Goal: Use online tool/utility

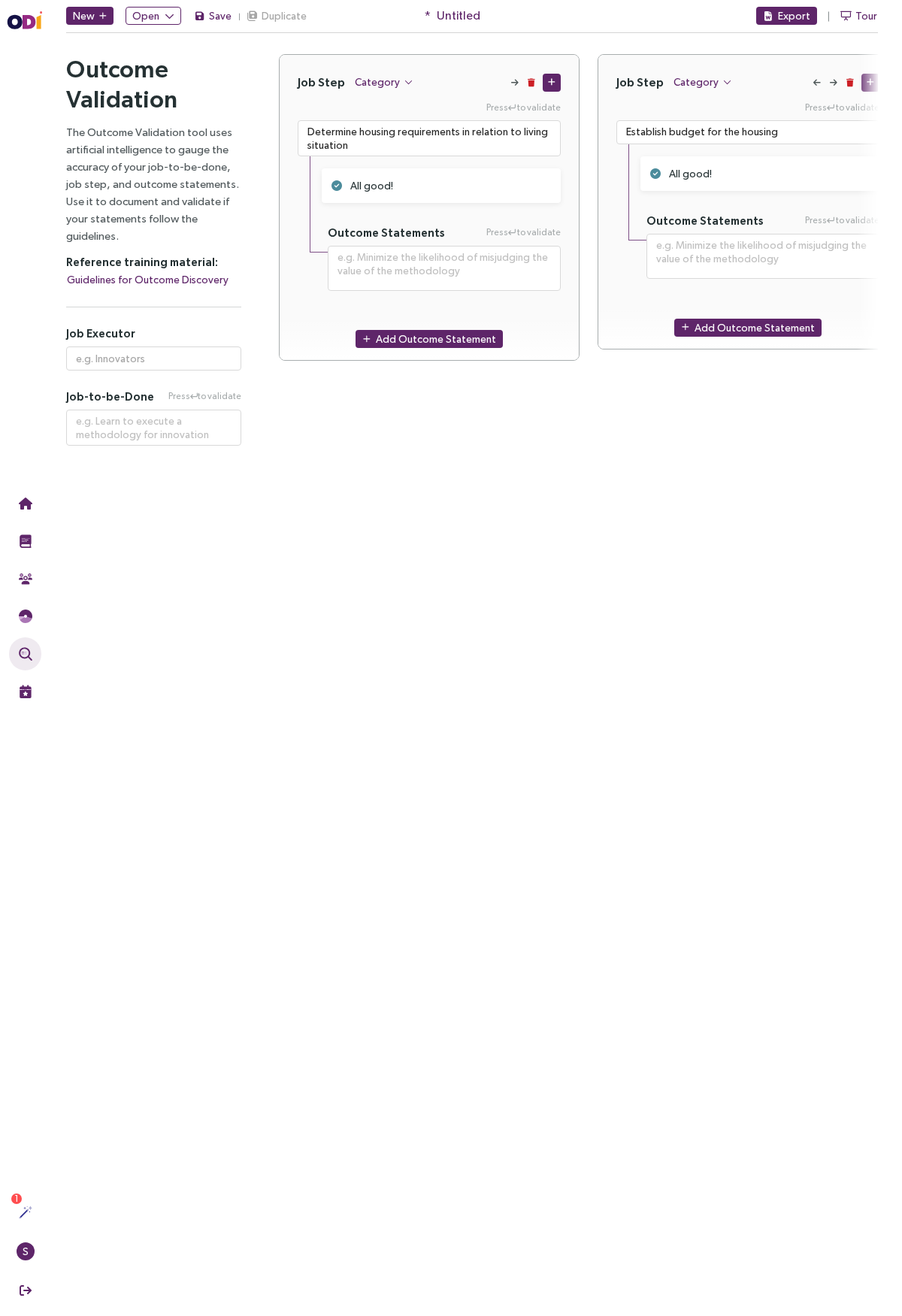
scroll to position [0, 1909]
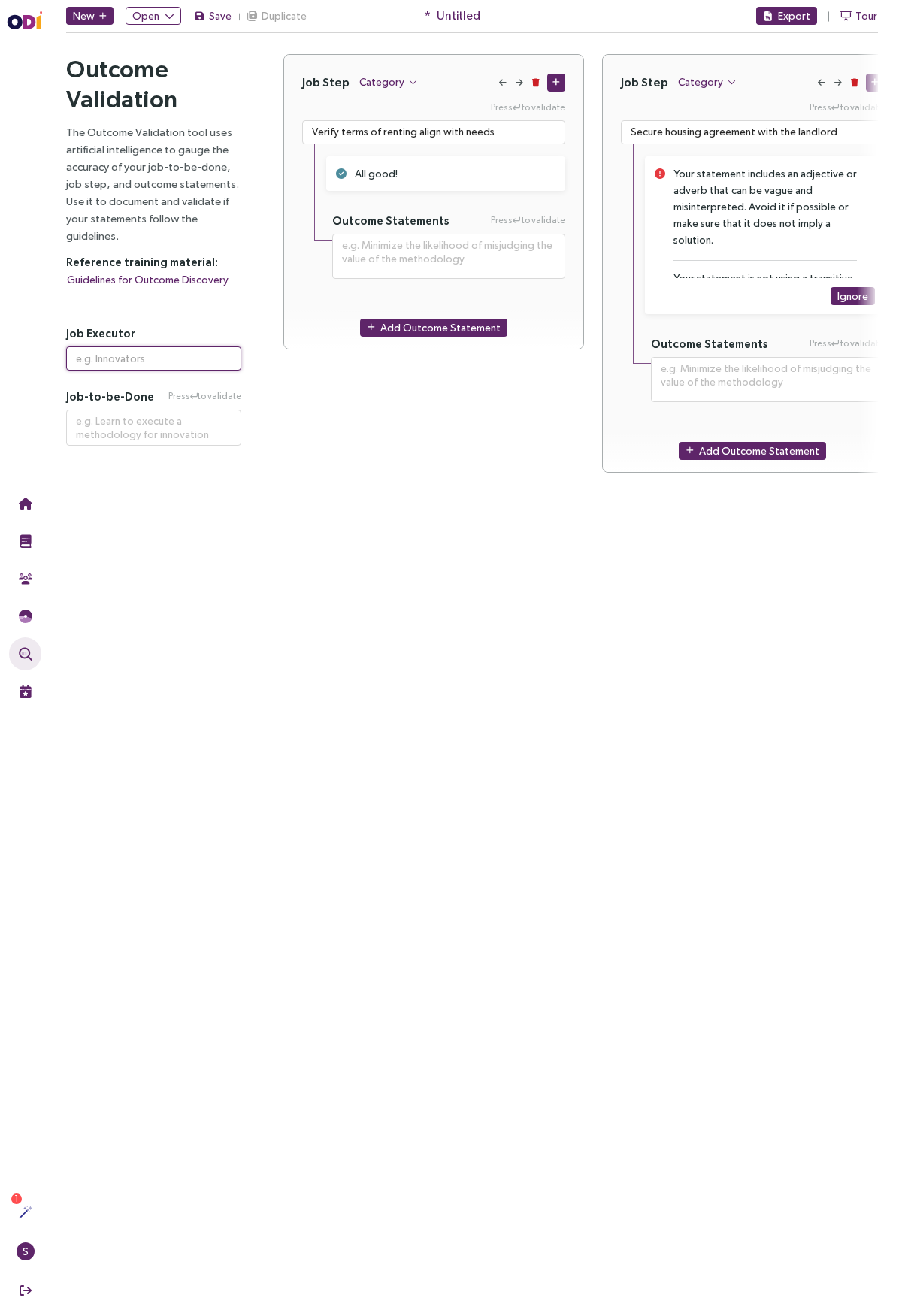
click at [114, 358] on input "text" at bounding box center [153, 359] width 175 height 24
paste input "individual"
type input "individual"
click at [140, 426] on textarea at bounding box center [153, 428] width 175 height 36
click at [153, 428] on textarea at bounding box center [153, 428] width 175 height 36
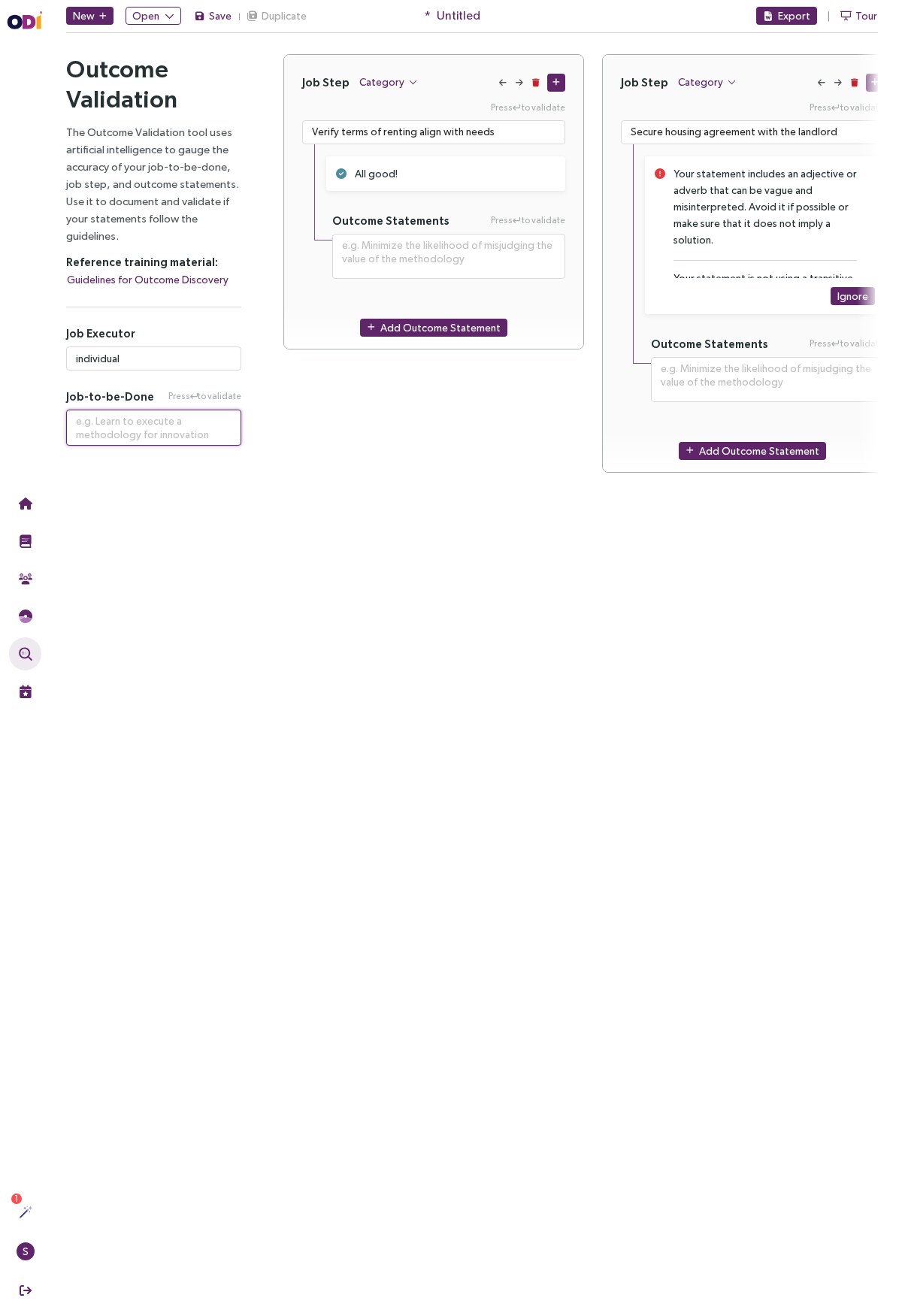
paste textarea "rent a place to live in [GEOGRAPHIC_DATA]"
type textarea "rent a place to live in [GEOGRAPHIC_DATA]"
type textarea "**********"
type textarea "rent a place to live in [GEOGRAPHIC_DATA]"
click at [199, 377] on div "Outcome Validation The Outcome Validation tool uses artificial intelligence to …" at bounding box center [153, 244] width 175 height 380
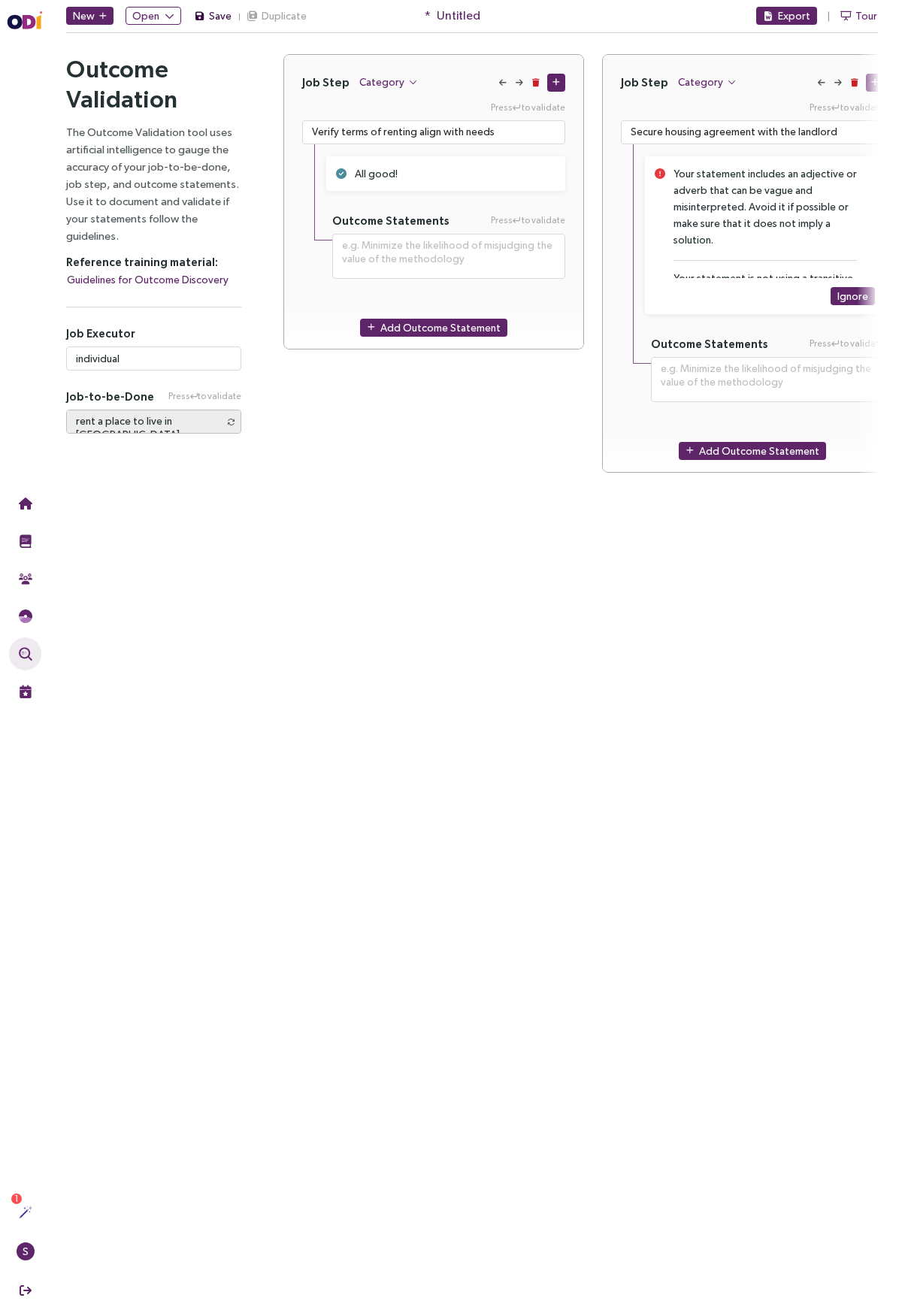
click at [204, 14] on button "Save" at bounding box center [213, 16] width 39 height 18
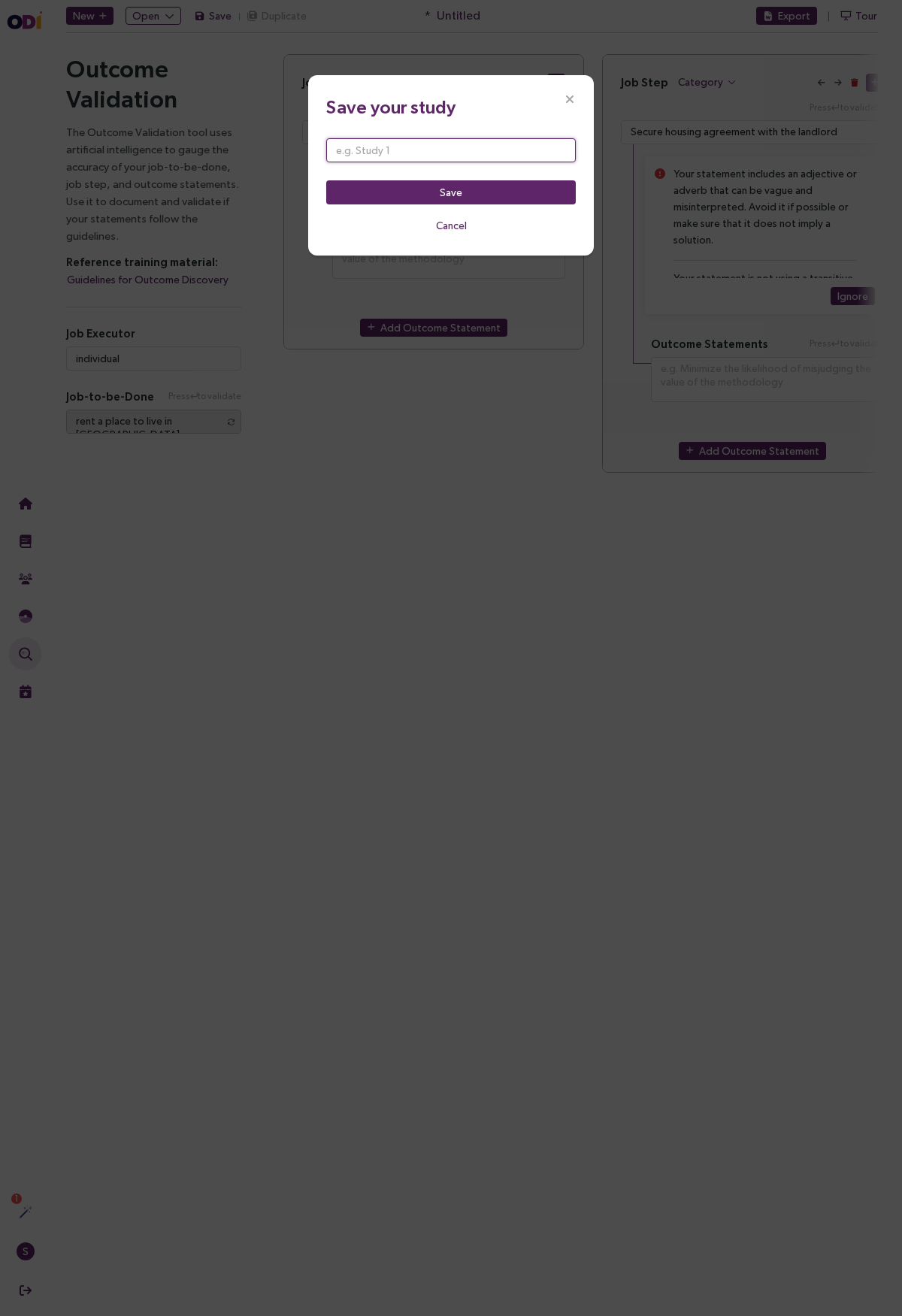
click at [401, 143] on input "text" at bounding box center [451, 150] width 250 height 24
click at [490, 157] on input "text" at bounding box center [451, 150] width 250 height 24
paste input "individual who is trying to rent a place to live in [GEOGRAPHIC_DATA]"
type input "Individual who is trying to rent a place to live in [GEOGRAPHIC_DATA]"
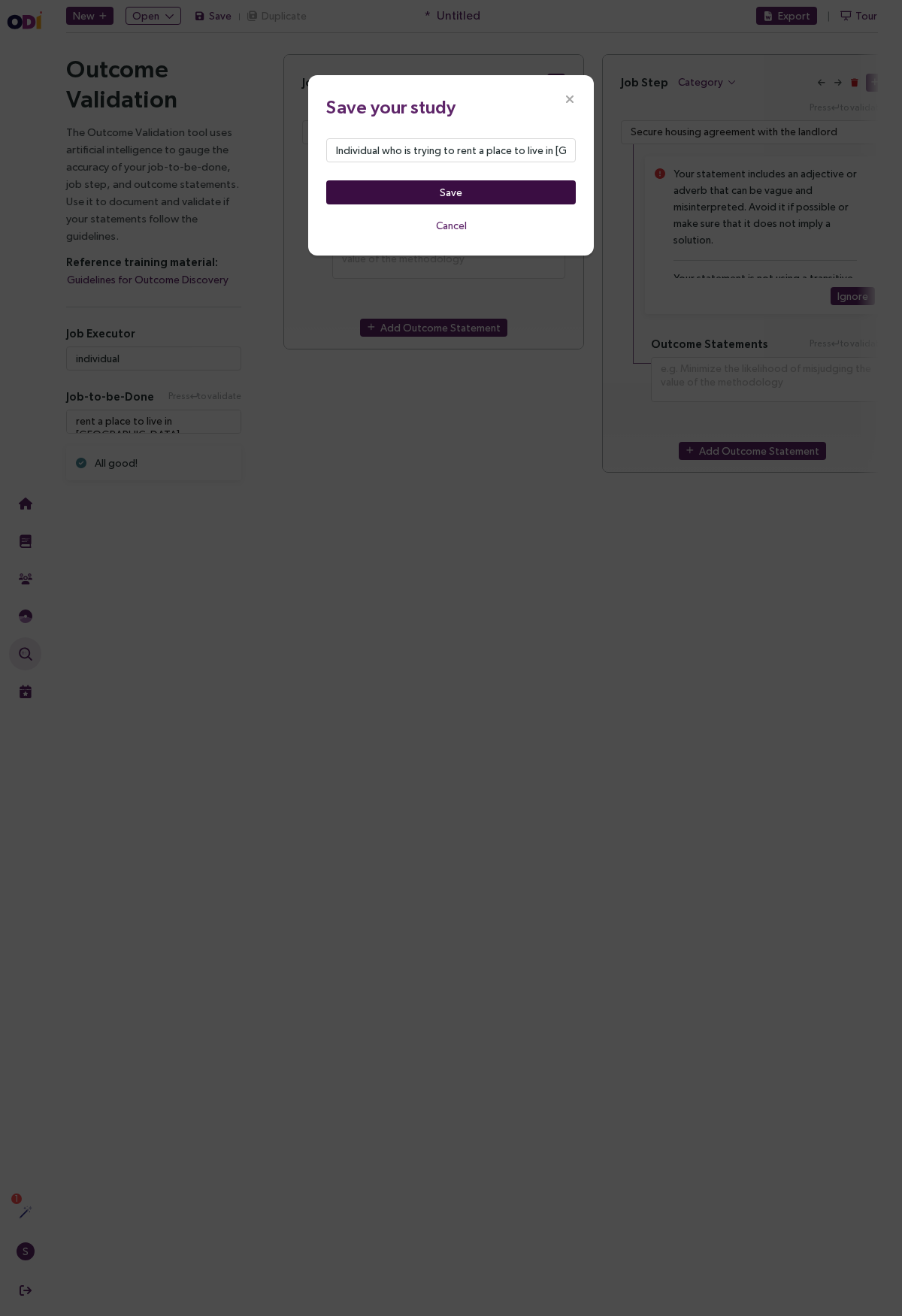
click at [445, 183] on button "Save" at bounding box center [451, 193] width 250 height 24
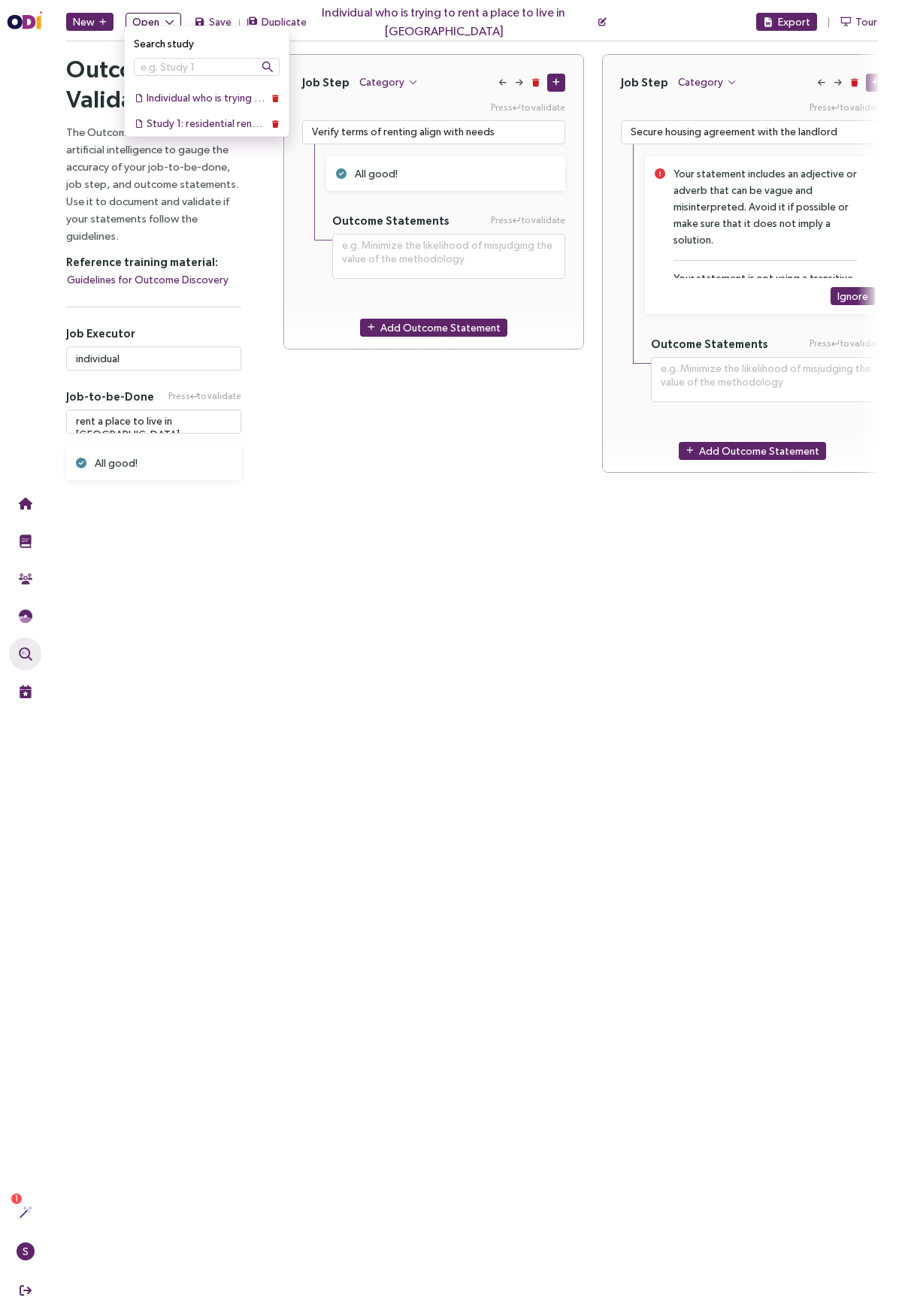
click at [175, 17] on button "Open" at bounding box center [153, 22] width 56 height 18
click at [189, 124] on div "Study 1: residential renters" at bounding box center [207, 123] width 120 height 17
type textarea "**********"
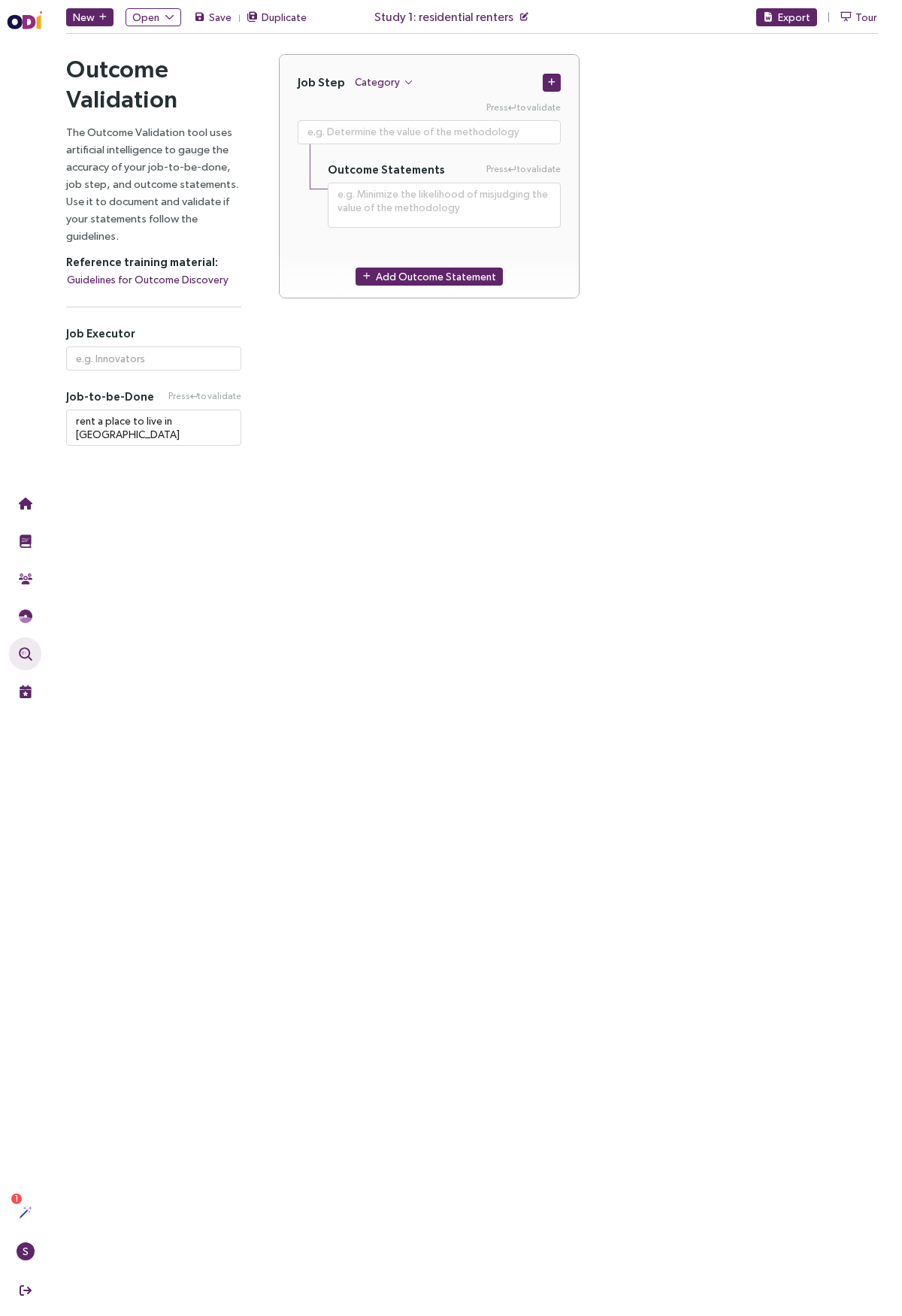
type input "residential renters"
type textarea "**********"
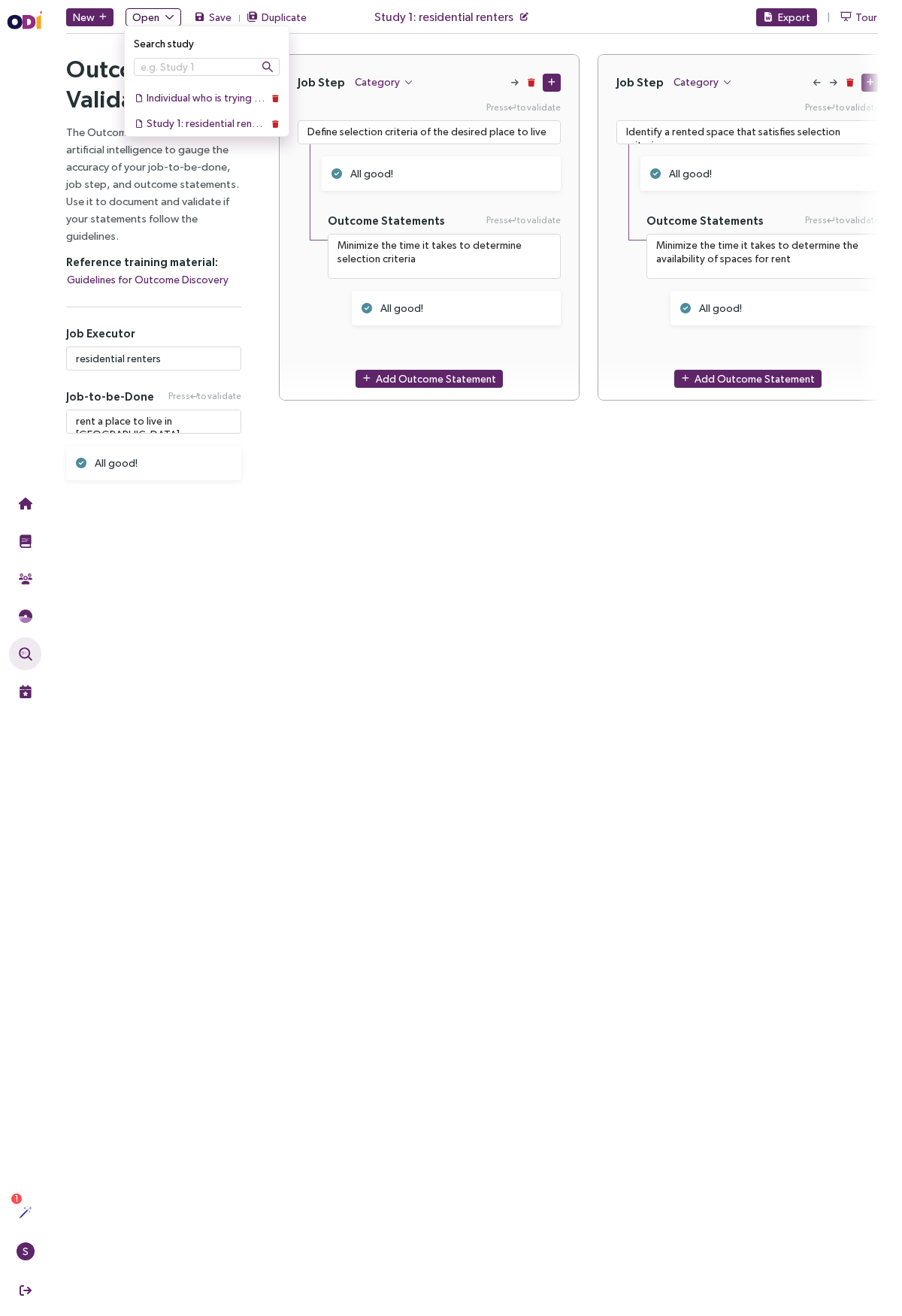
click at [161, 14] on button "Open" at bounding box center [153, 17] width 56 height 18
click at [169, 98] on div "Individual who is trying to rent a place to live in [GEOGRAPHIC_DATA]" at bounding box center [207, 98] width 120 height 17
type textarea "**********"
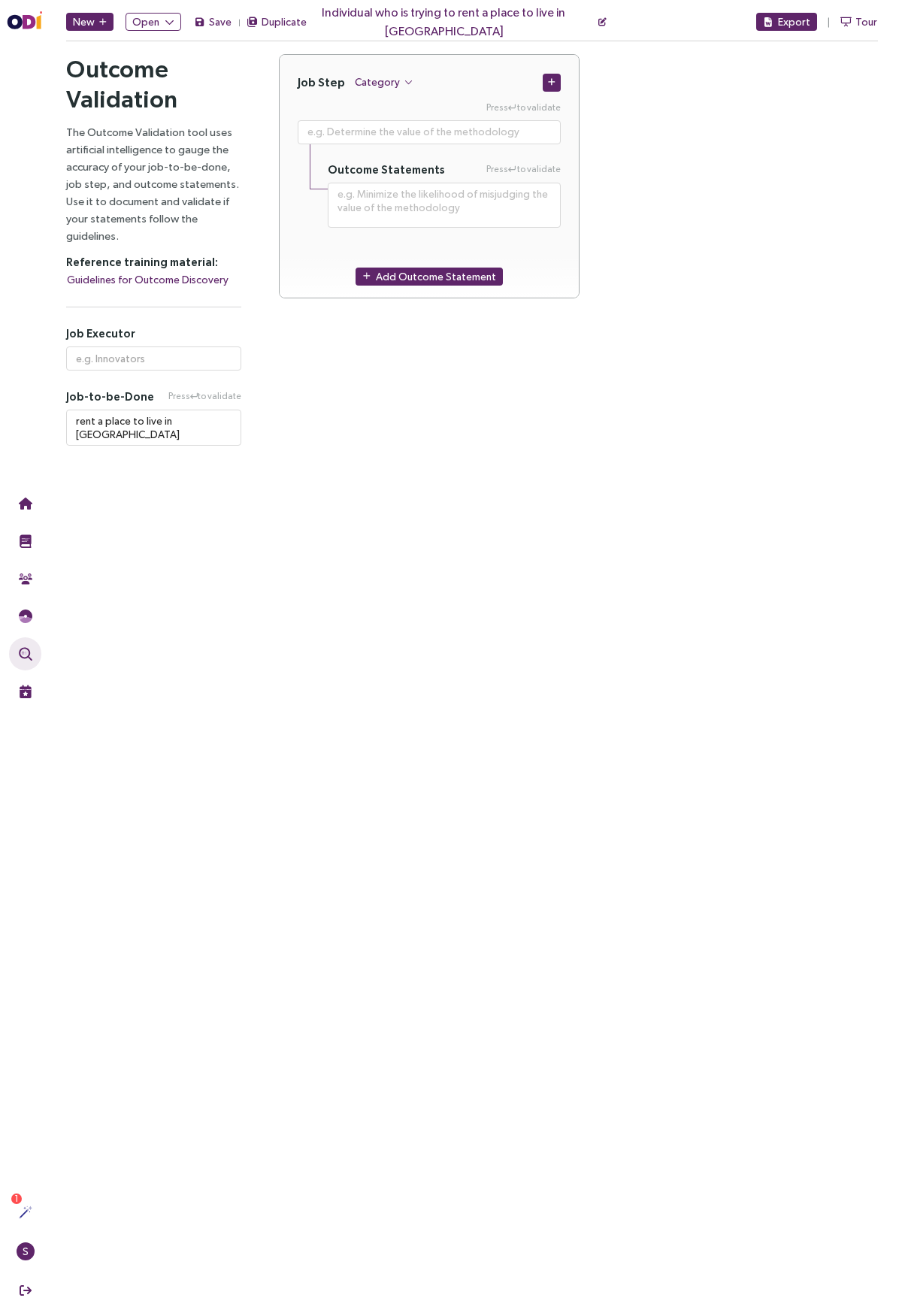
type input "individual"
type textarea "**********"
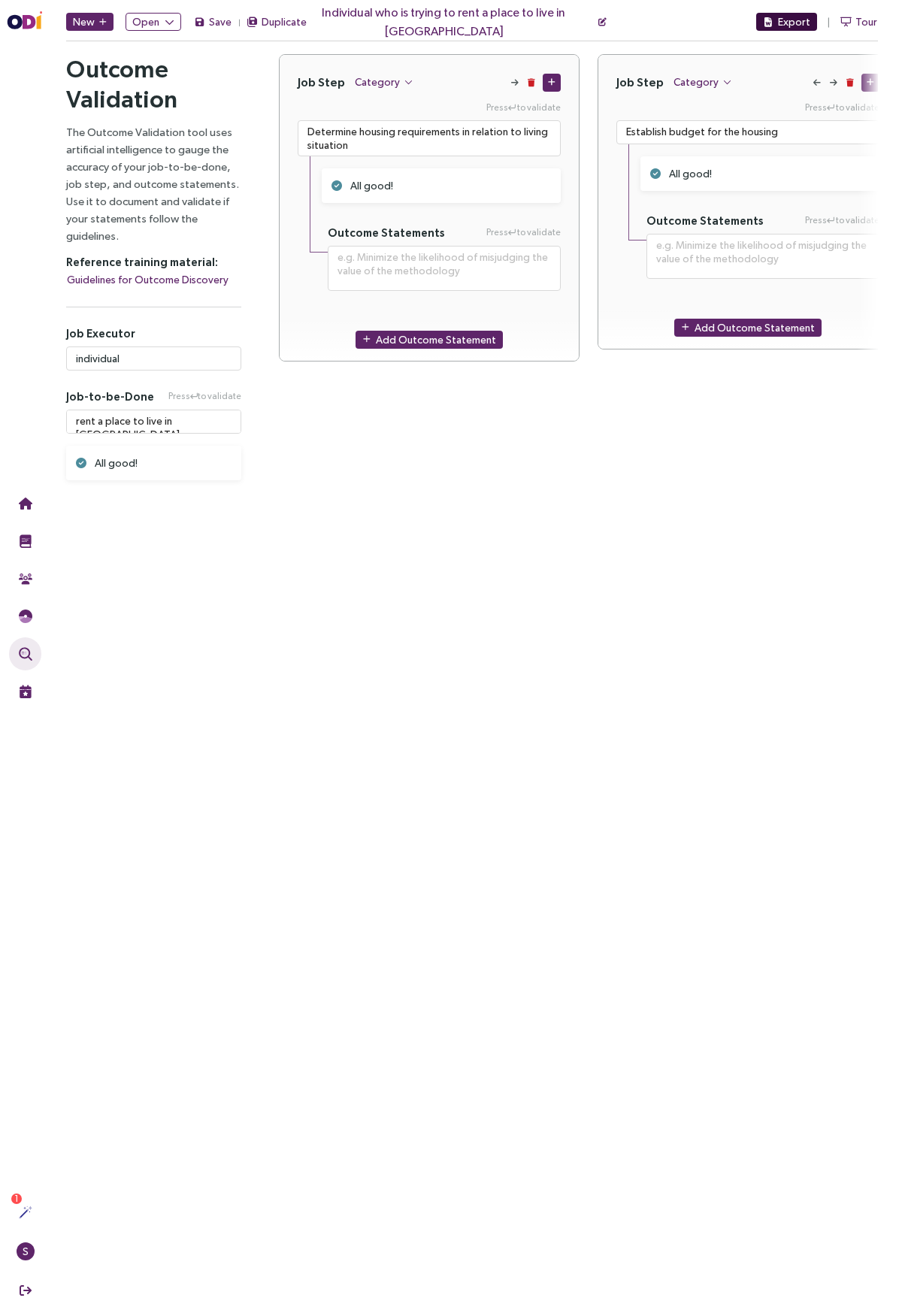
click at [791, 17] on span "Export" at bounding box center [794, 22] width 32 height 17
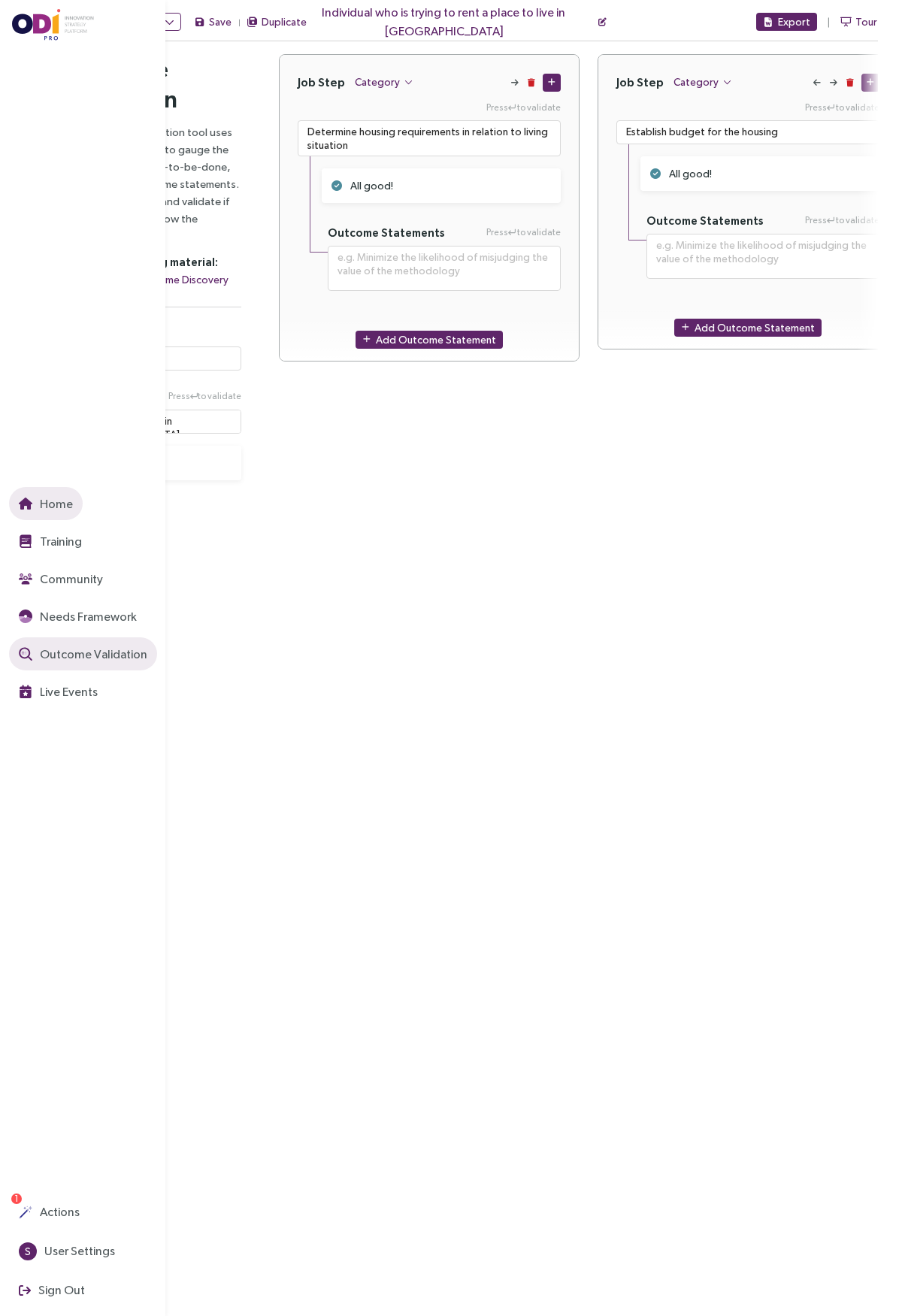
click at [69, 496] on span "Home" at bounding box center [55, 504] width 36 height 19
